Goal: Task Accomplishment & Management: Manage account settings

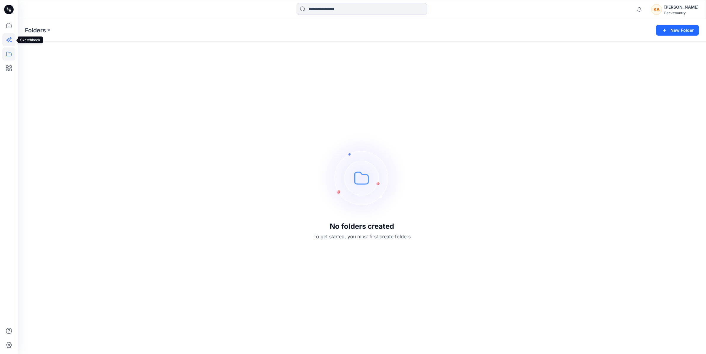
click at [10, 38] on icon at bounding box center [10, 38] width 3 height 3
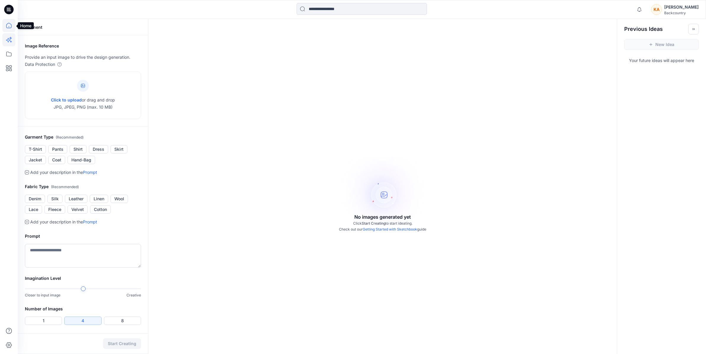
click at [9, 27] on icon at bounding box center [8, 25] width 13 height 13
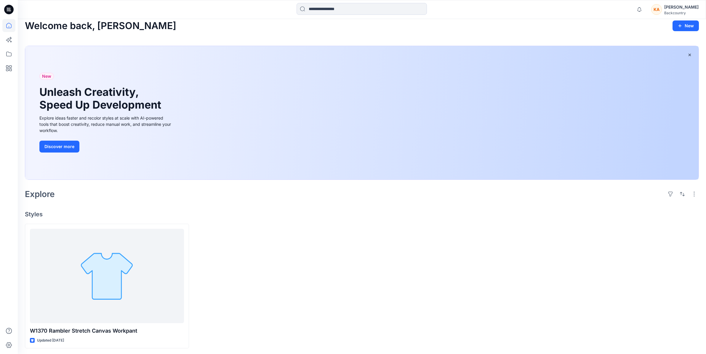
scroll to position [7, 0]
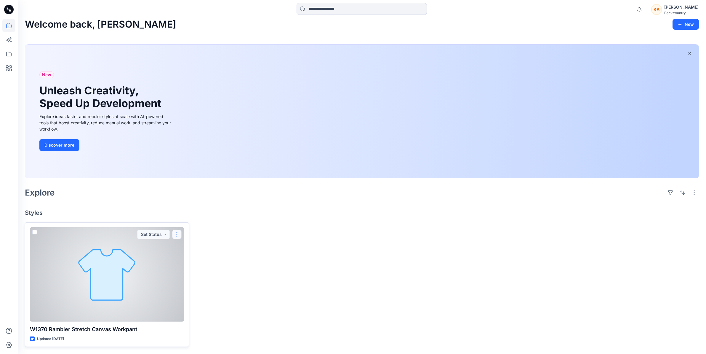
click at [178, 233] on button "button" at bounding box center [176, 233] width 9 height 9
click at [187, 248] on p "Edit" at bounding box center [187, 248] width 7 height 6
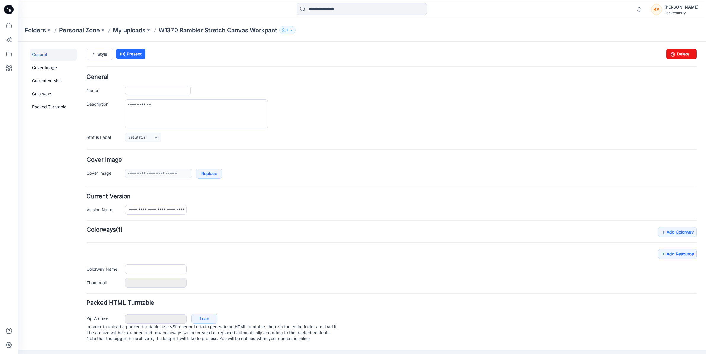
type input "**********"
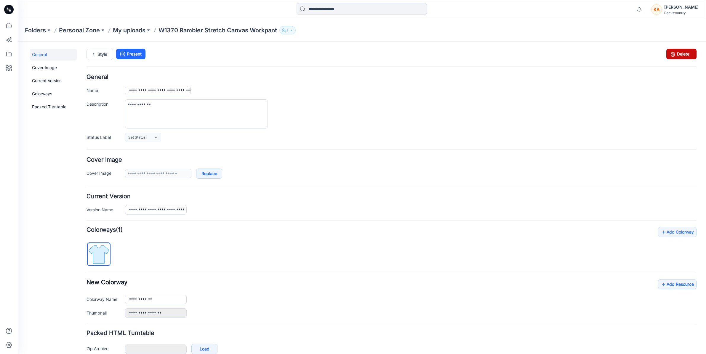
click at [679, 55] on link "Delete" at bounding box center [682, 54] width 30 height 11
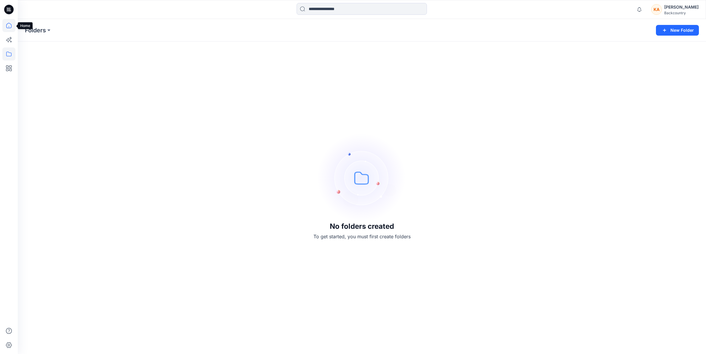
click at [12, 26] on icon at bounding box center [8, 25] width 13 height 13
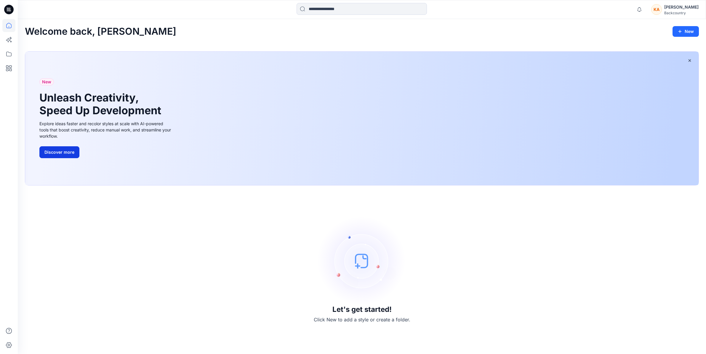
click at [65, 150] on button "Discover more" at bounding box center [59, 152] width 40 height 12
